Goal: Task Accomplishment & Management: Use online tool/utility

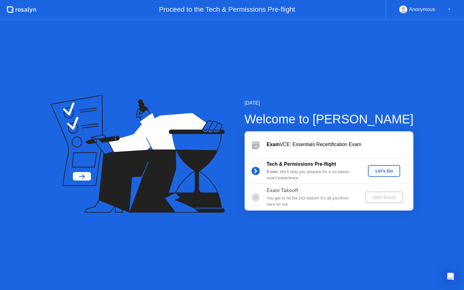
click at [381, 171] on div "Let's Go" at bounding box center [383, 170] width 27 height 5
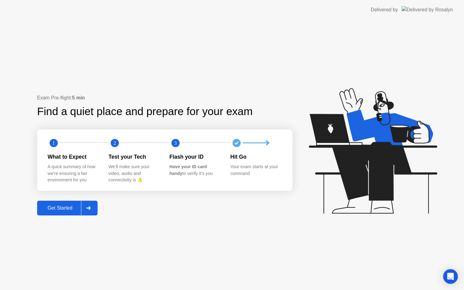
click at [82, 210] on div at bounding box center [88, 208] width 15 height 14
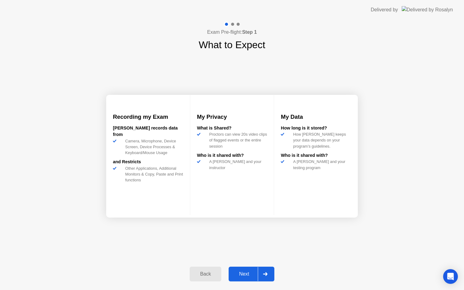
click at [248, 272] on div "Next" at bounding box center [243, 274] width 27 height 6
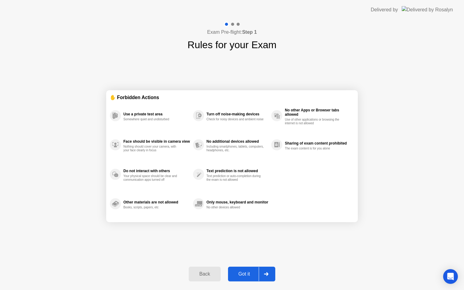
click at [241, 273] on div "Got it" at bounding box center [244, 274] width 29 height 6
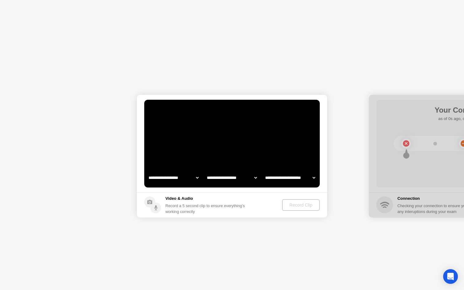
select select "**********"
select select "*******"
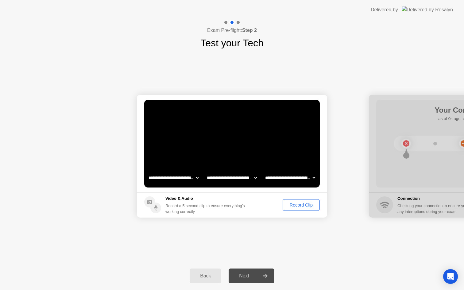
click at [300, 205] on div "Record Clip" at bounding box center [301, 205] width 33 height 5
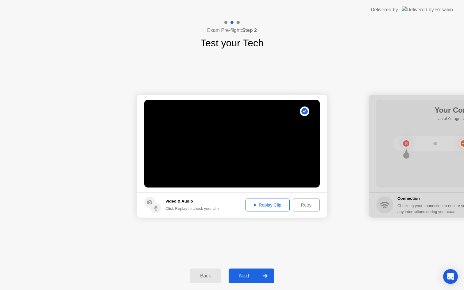
click at [257, 279] on div "Next" at bounding box center [243, 276] width 27 height 6
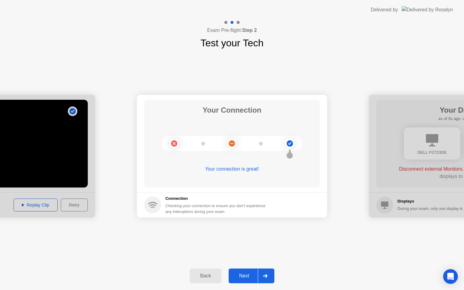
click at [256, 276] on div "Next" at bounding box center [243, 276] width 27 height 6
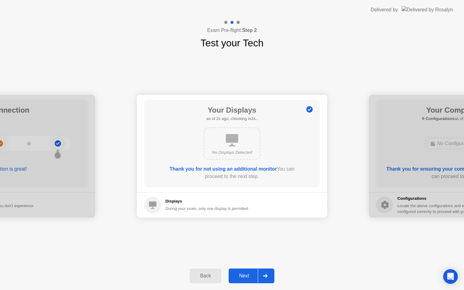
click at [266, 272] on div at bounding box center [265, 276] width 15 height 14
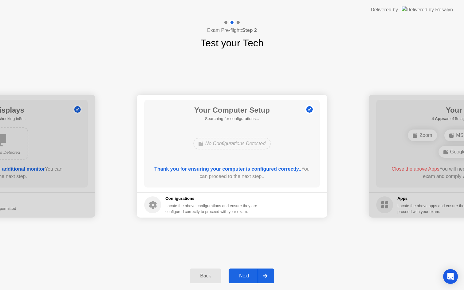
click at [268, 279] on div at bounding box center [265, 276] width 15 height 14
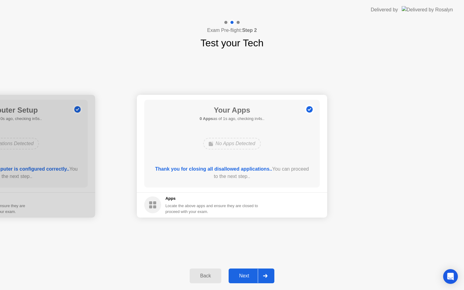
click at [257, 273] on div "Next" at bounding box center [243, 276] width 27 height 6
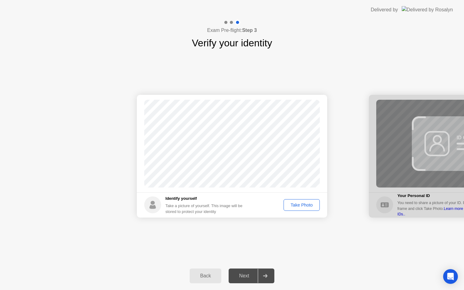
click at [300, 207] on div "Take Photo" at bounding box center [302, 205] width 32 height 5
click at [299, 206] on div "Retake" at bounding box center [306, 205] width 24 height 5
click at [295, 207] on div "Take Photo" at bounding box center [302, 205] width 32 height 5
click at [257, 275] on div "Next" at bounding box center [243, 276] width 27 height 6
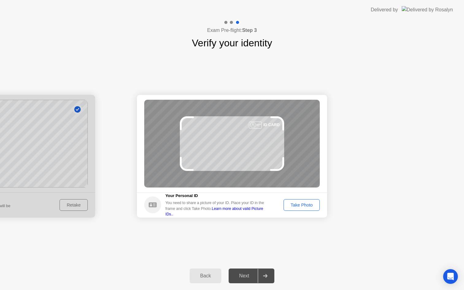
click at [301, 206] on div "Take Photo" at bounding box center [302, 205] width 32 height 5
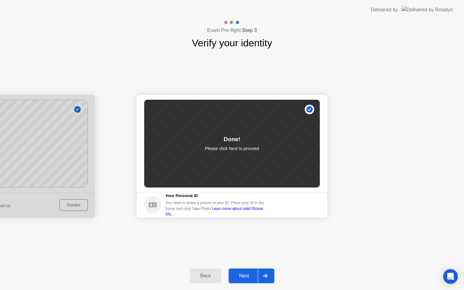
click at [260, 271] on div at bounding box center [265, 276] width 15 height 14
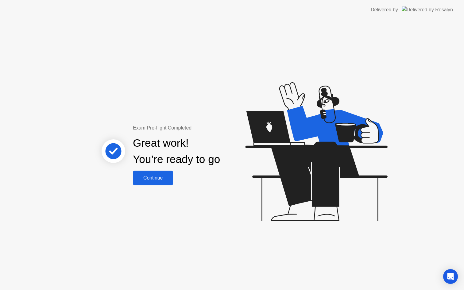
click at [148, 179] on div "Continue" at bounding box center [153, 178] width 37 height 6
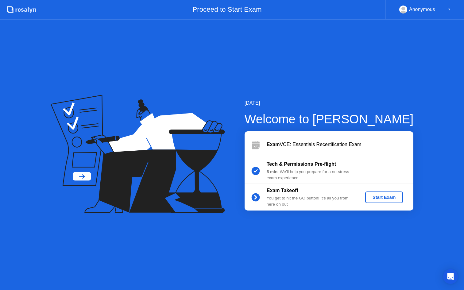
click at [385, 199] on div "Start Exam" at bounding box center [384, 197] width 33 height 5
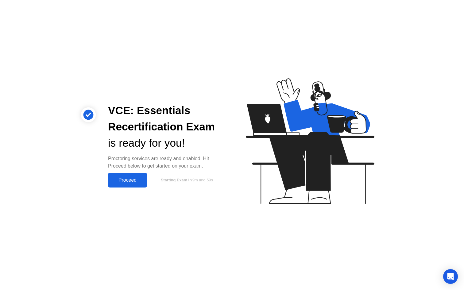
click at [123, 180] on div "Proceed" at bounding box center [127, 180] width 35 height 6
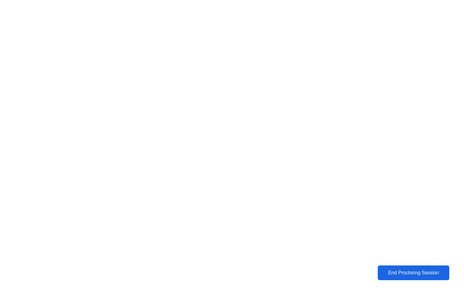
click at [414, 271] on div "End Proctoring Session" at bounding box center [414, 273] width 68 height 6
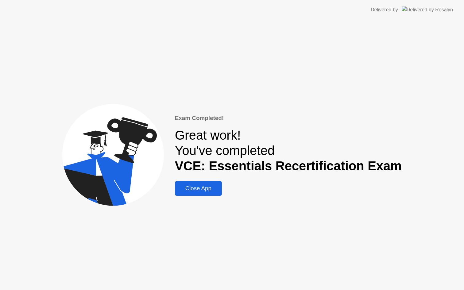
click at [211, 192] on div "Close App" at bounding box center [198, 188] width 43 height 7
